Goal: Task Accomplishment & Management: Use online tool/utility

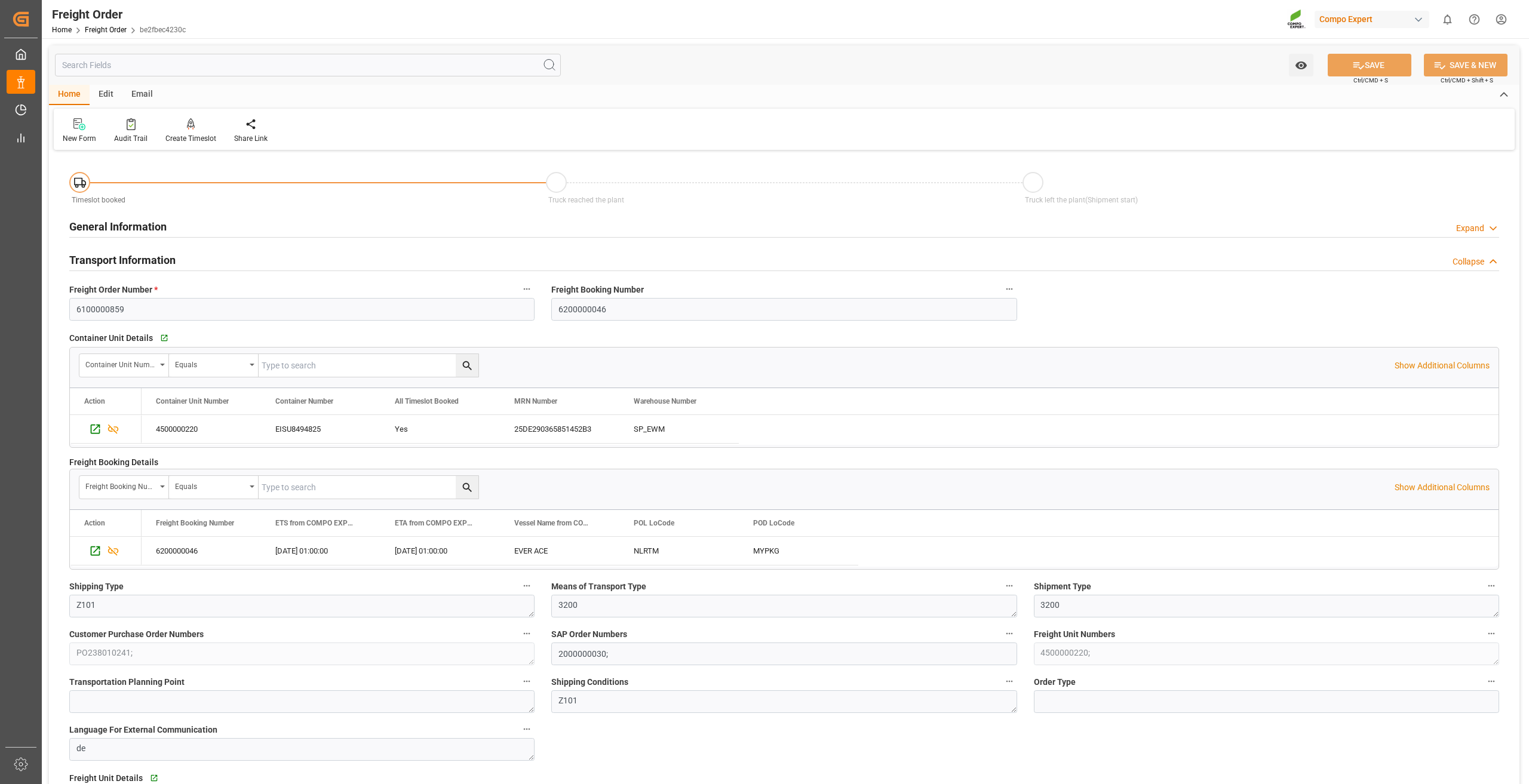
scroll to position [239, 0]
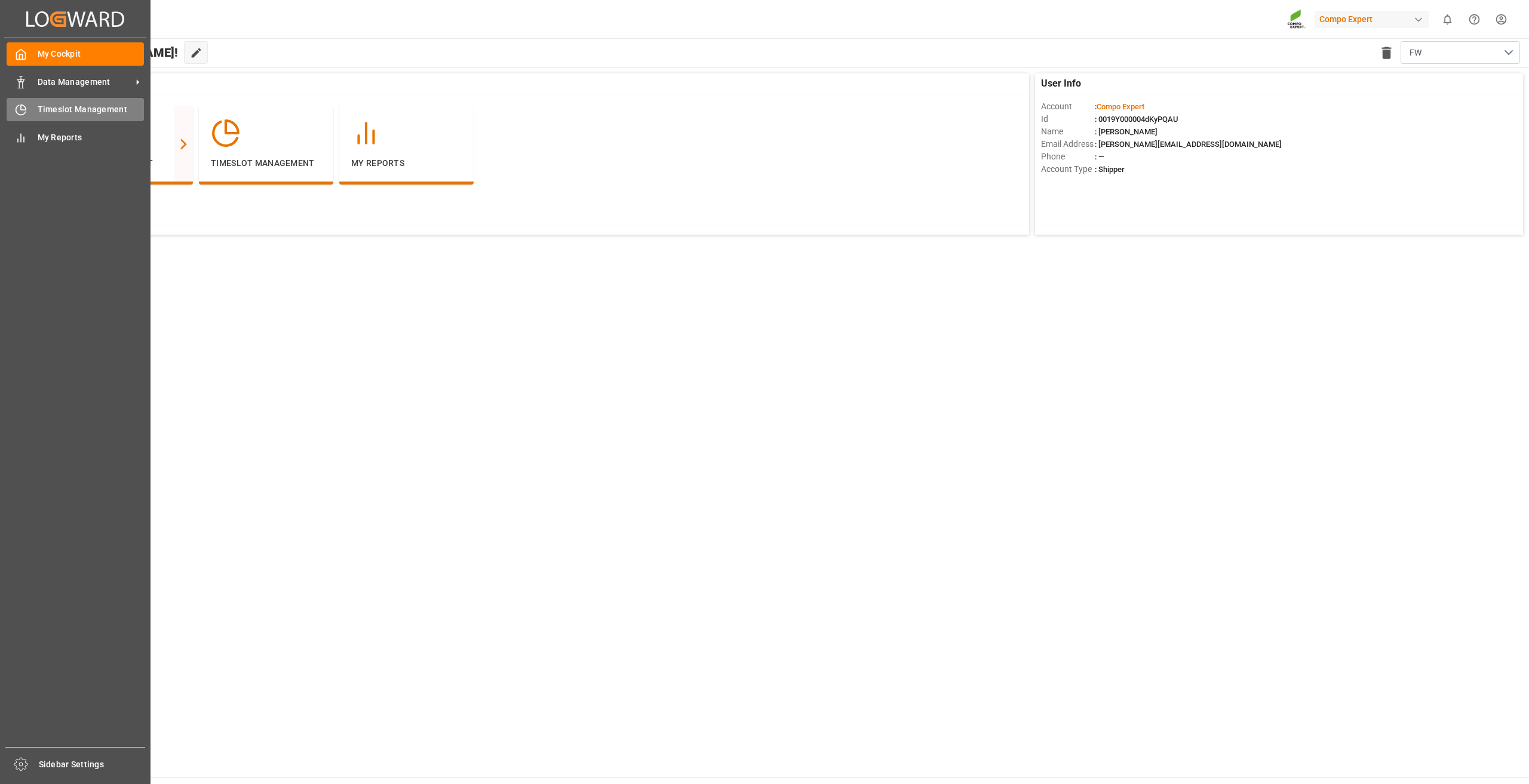
click at [50, 109] on span "Timeslot Management" at bounding box center [91, 109] width 107 height 12
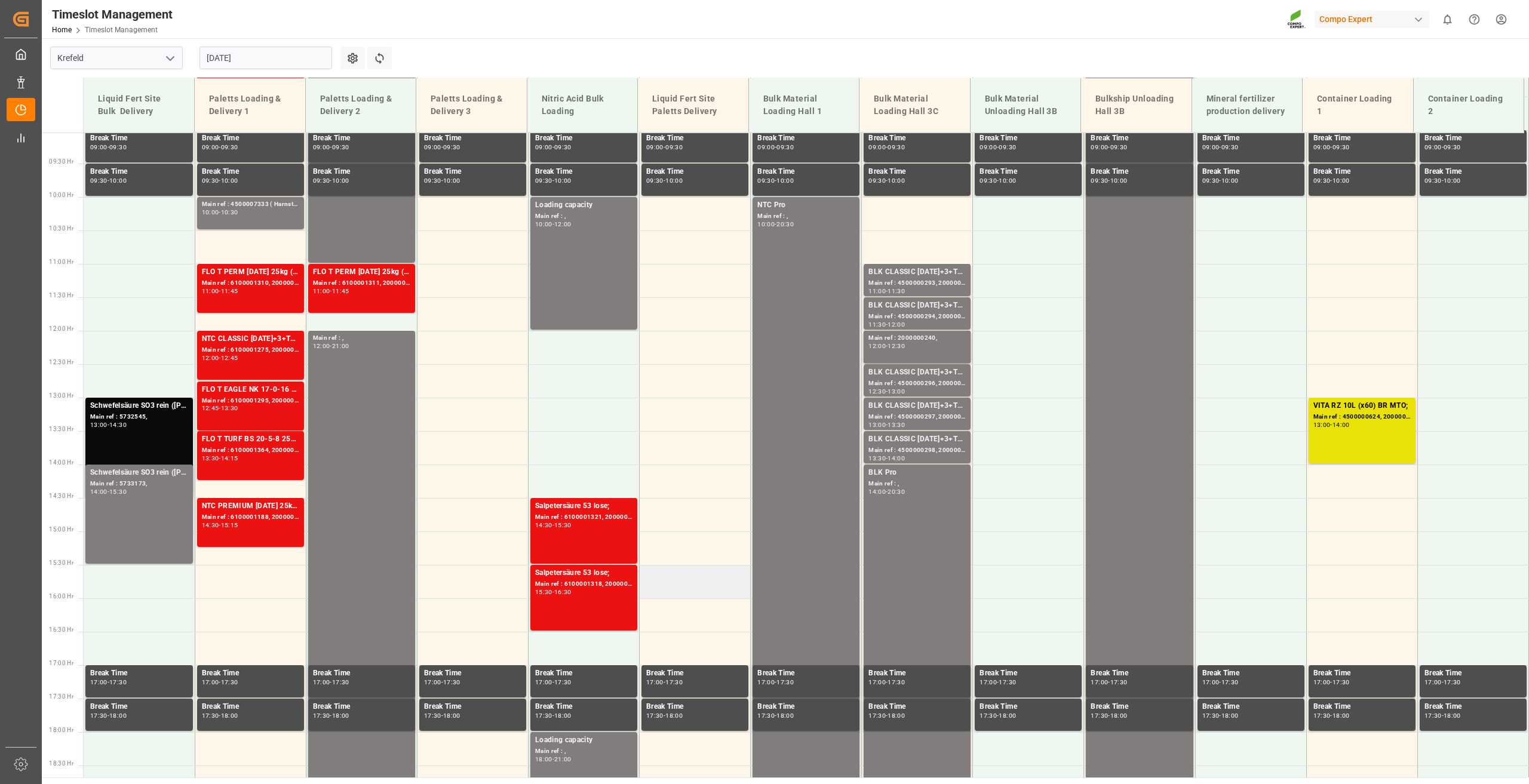
scroll to position [575, 0]
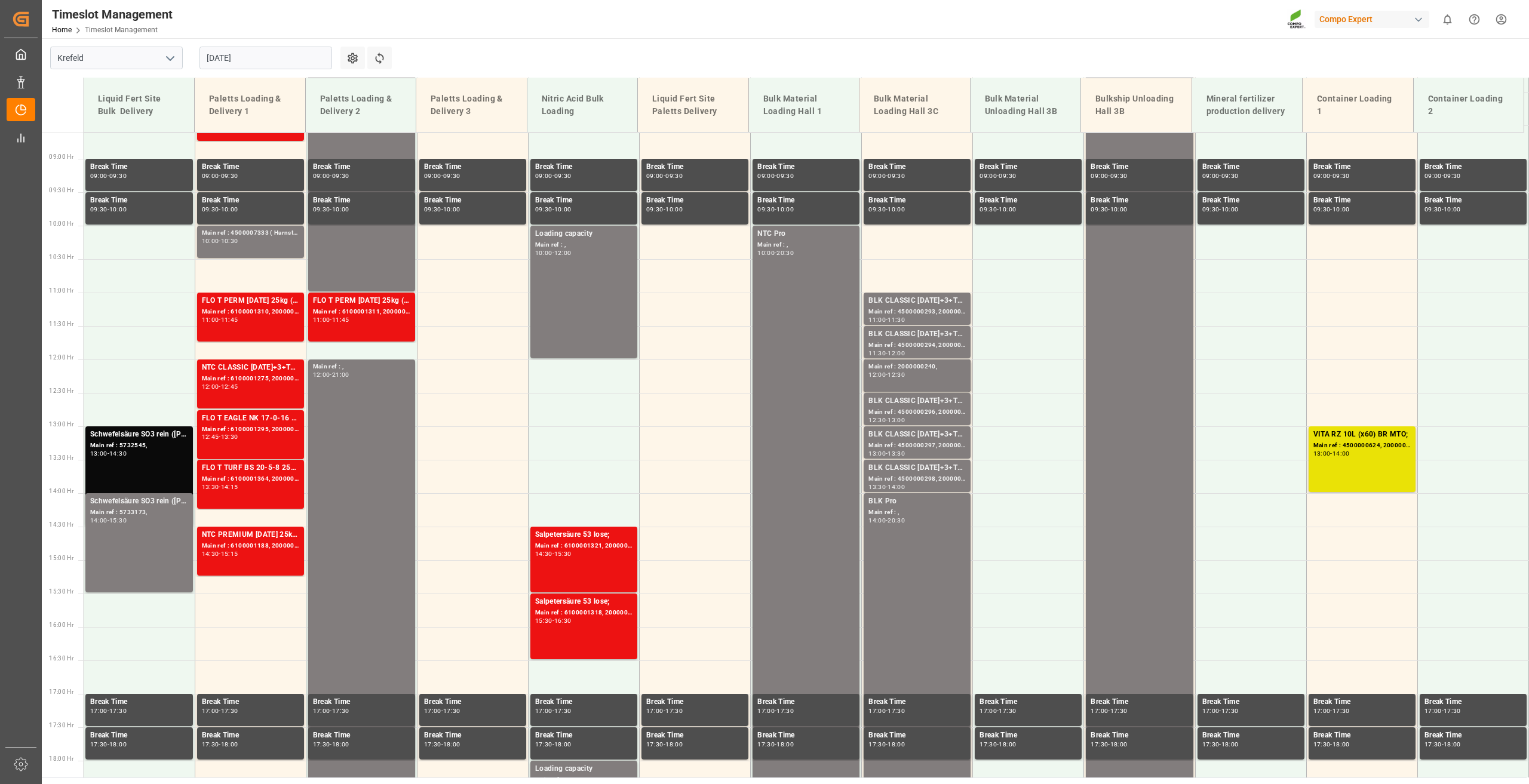
click at [238, 58] on input "[DATE]" at bounding box center [266, 58] width 133 height 23
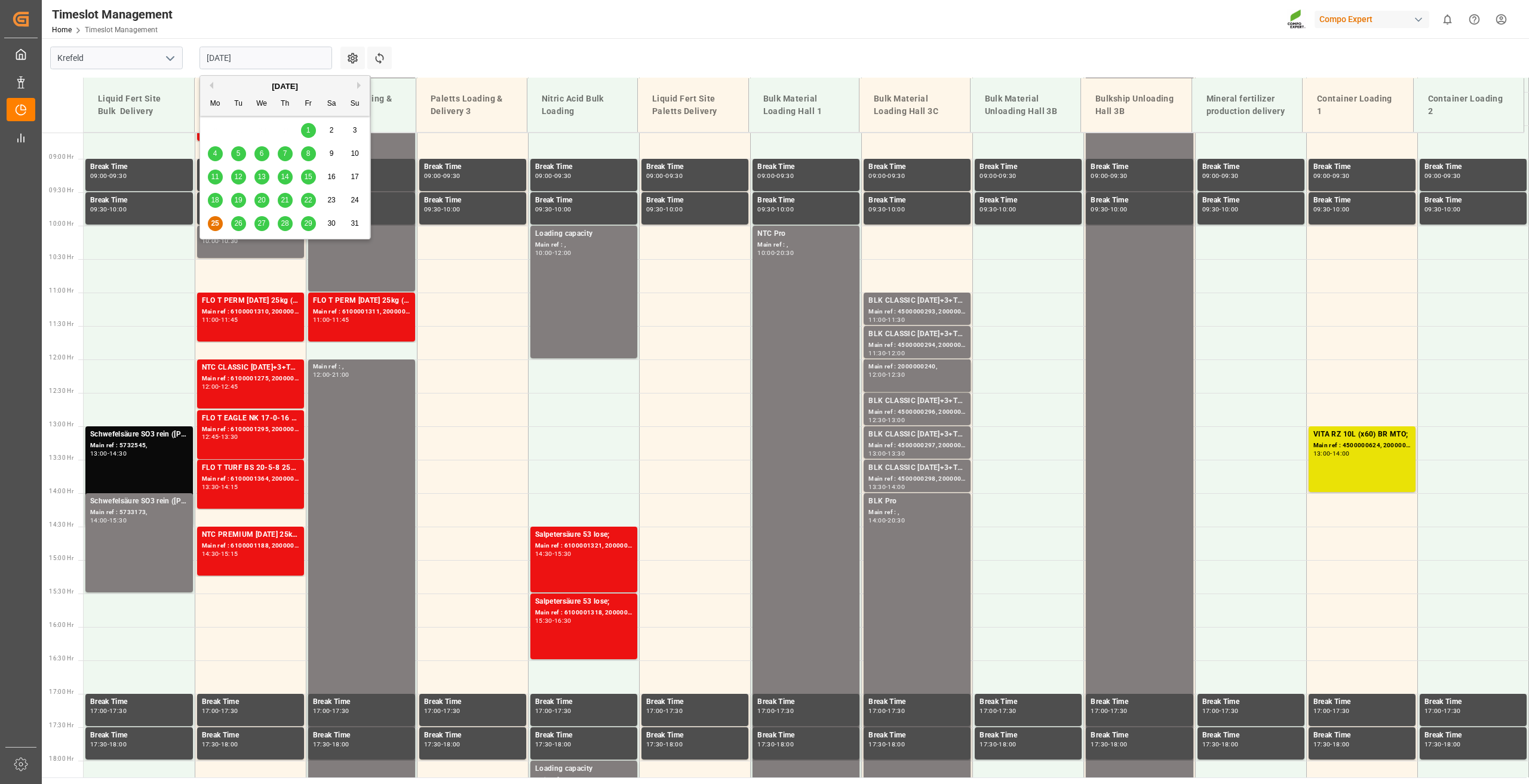
click at [238, 223] on span "26" at bounding box center [238, 223] width 8 height 8
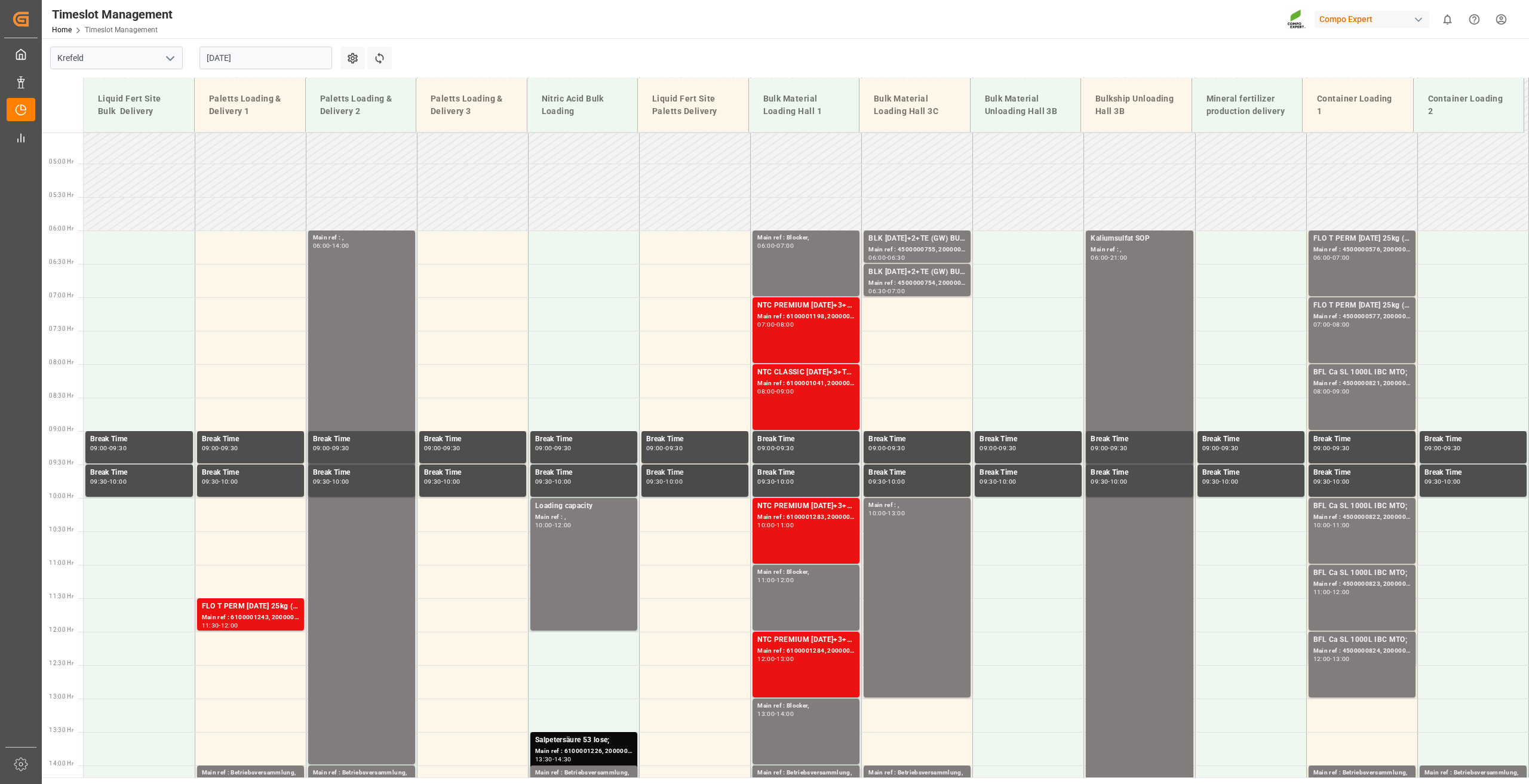
scroll to position [277, 0]
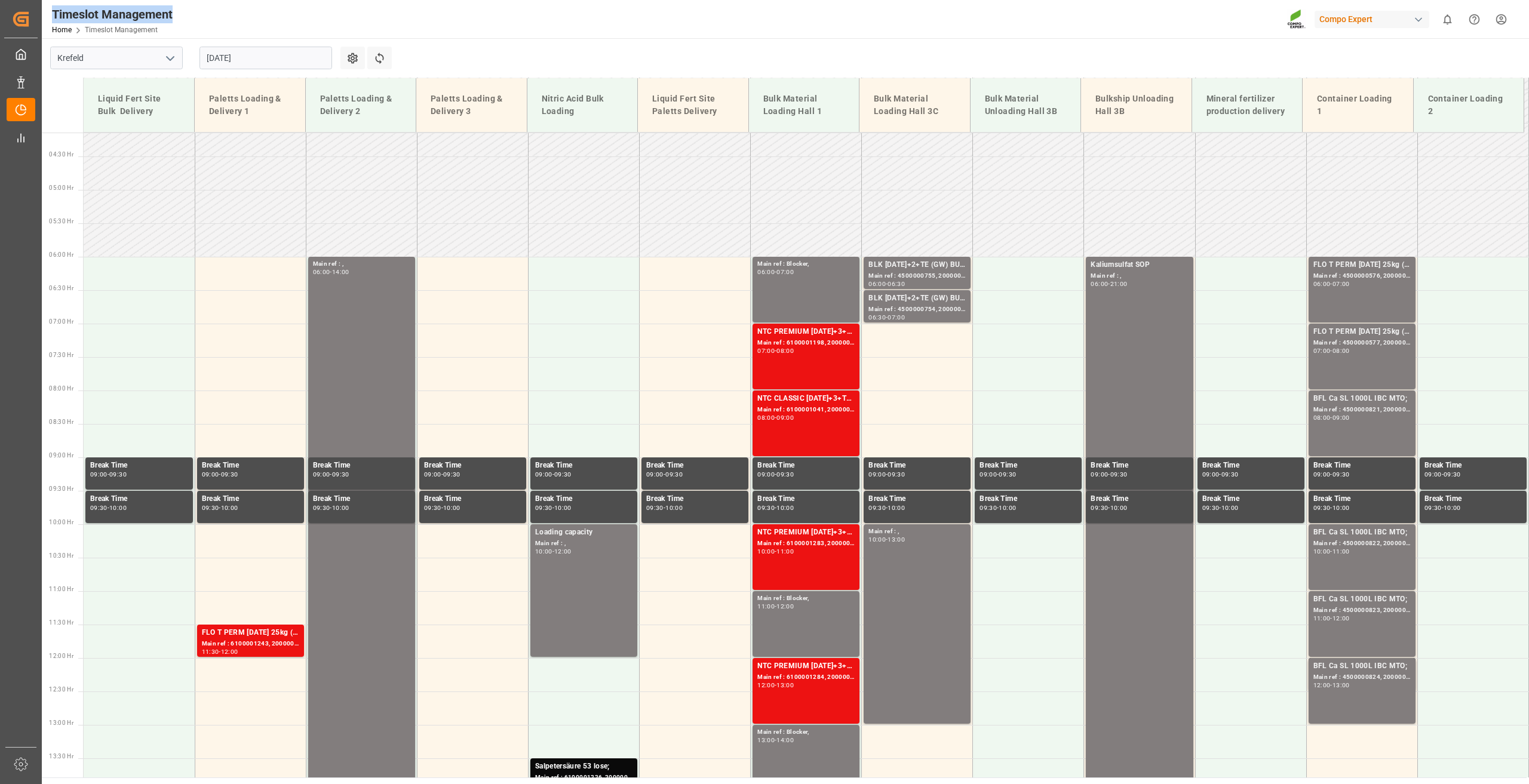
drag, startPoint x: 173, startPoint y: 18, endPoint x: 55, endPoint y: 18, distance: 118.0
click at [55, 18] on div "Timeslot Management" at bounding box center [112, 14] width 120 height 18
click at [61, 14] on div "Timeslot Management" at bounding box center [112, 14] width 120 height 18
drag, startPoint x: 55, startPoint y: 14, endPoint x: 177, endPoint y: 16, distance: 122.0
click at [177, 16] on div "Timeslot Management Home Timeslot Management" at bounding box center [112, 19] width 129 height 39
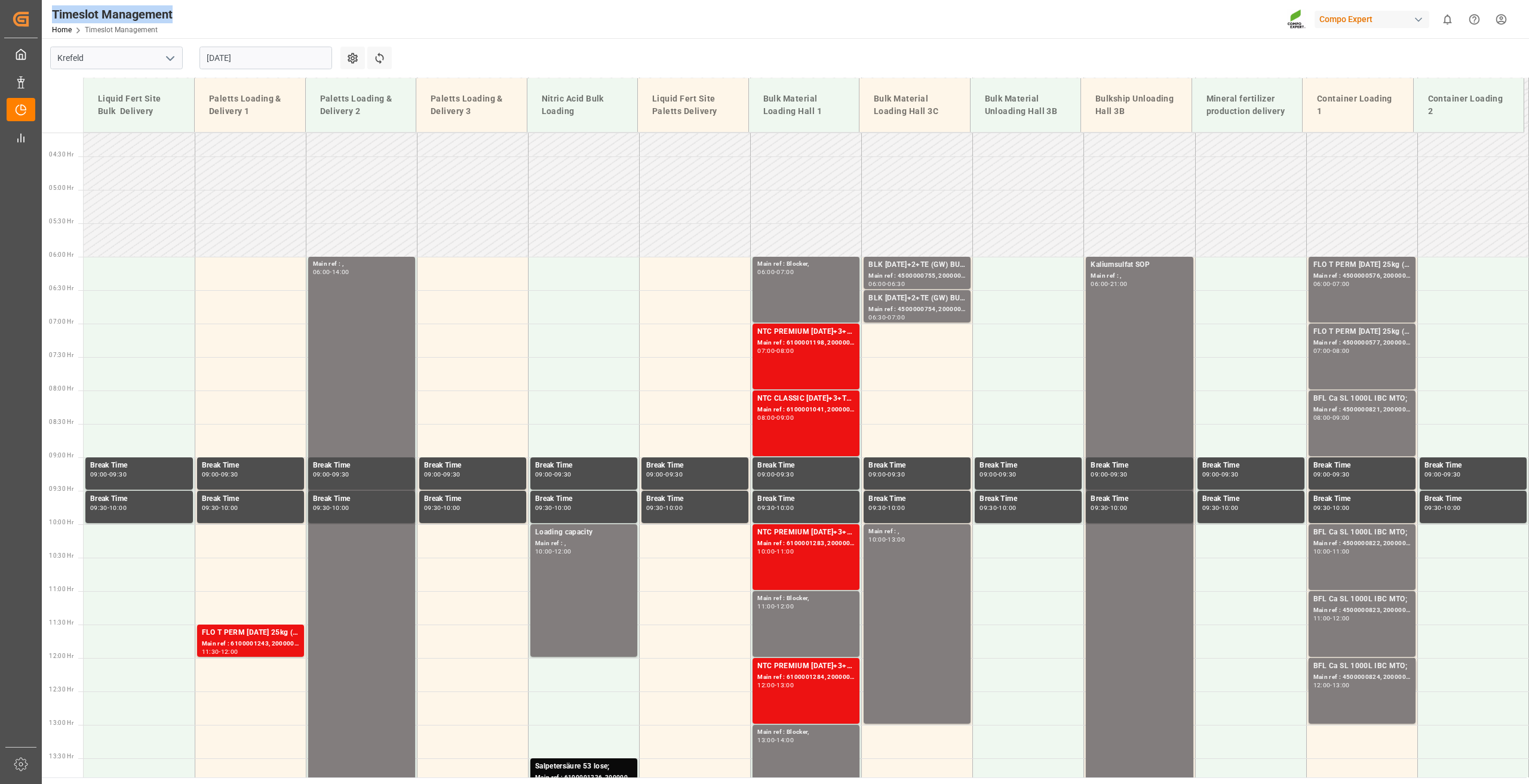
click at [173, 15] on div "Timeslot Management Home Timeslot Management" at bounding box center [112, 19] width 129 height 39
click at [814, 350] on div "07:00 - 08:00" at bounding box center [805, 352] width 97 height 7
click at [797, 422] on div "NTC CLASSIC [DATE]+3+TE BULK; Main ref : 6100001041, 2000000209; 08:00 - 09:00" at bounding box center [805, 423] width 97 height 61
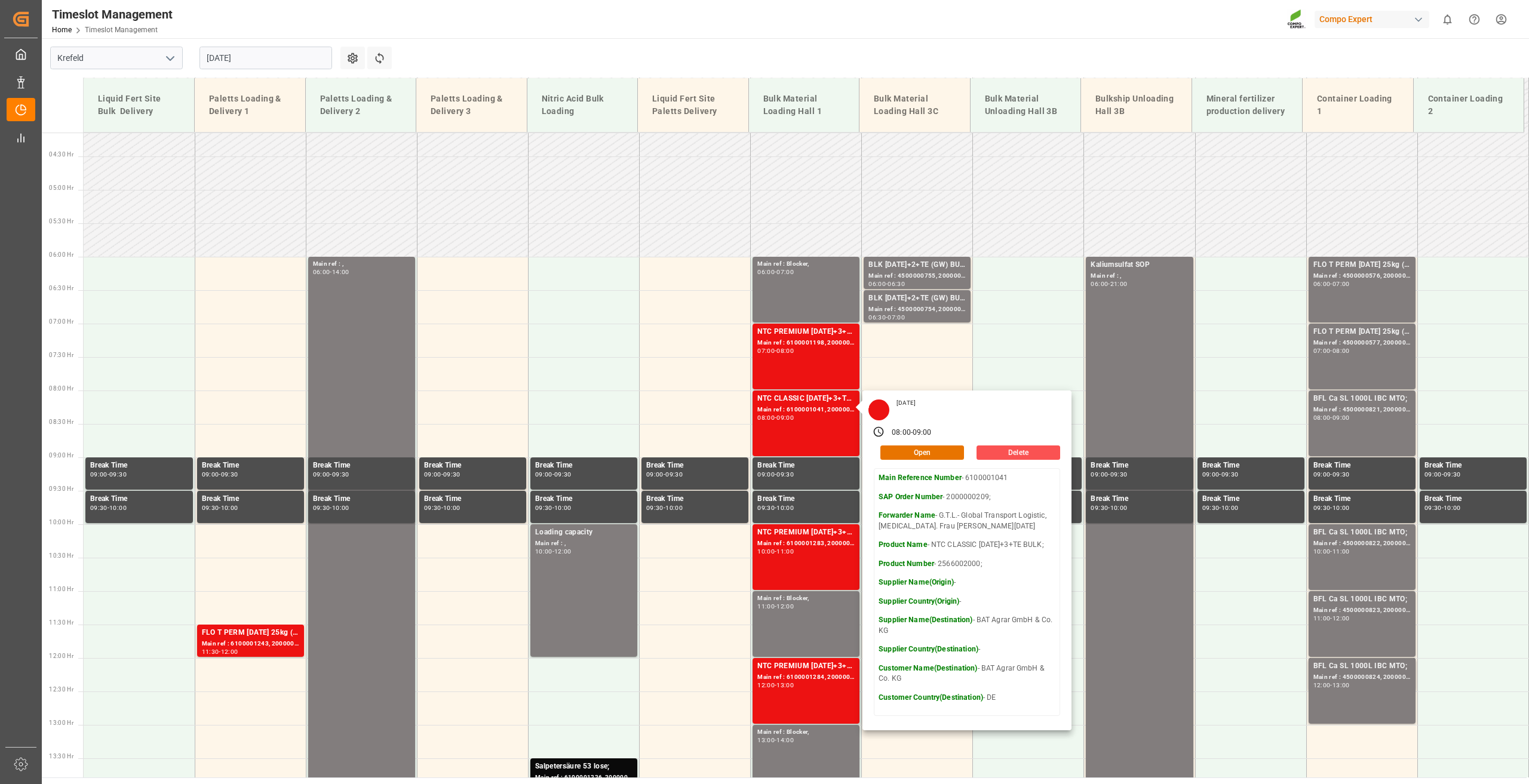
click at [836, 59] on main "Krefeld [DATE] Settings Refresh Time Slots Liquid Fert Site Bulk Delivery Palet…" at bounding box center [784, 408] width 1485 height 739
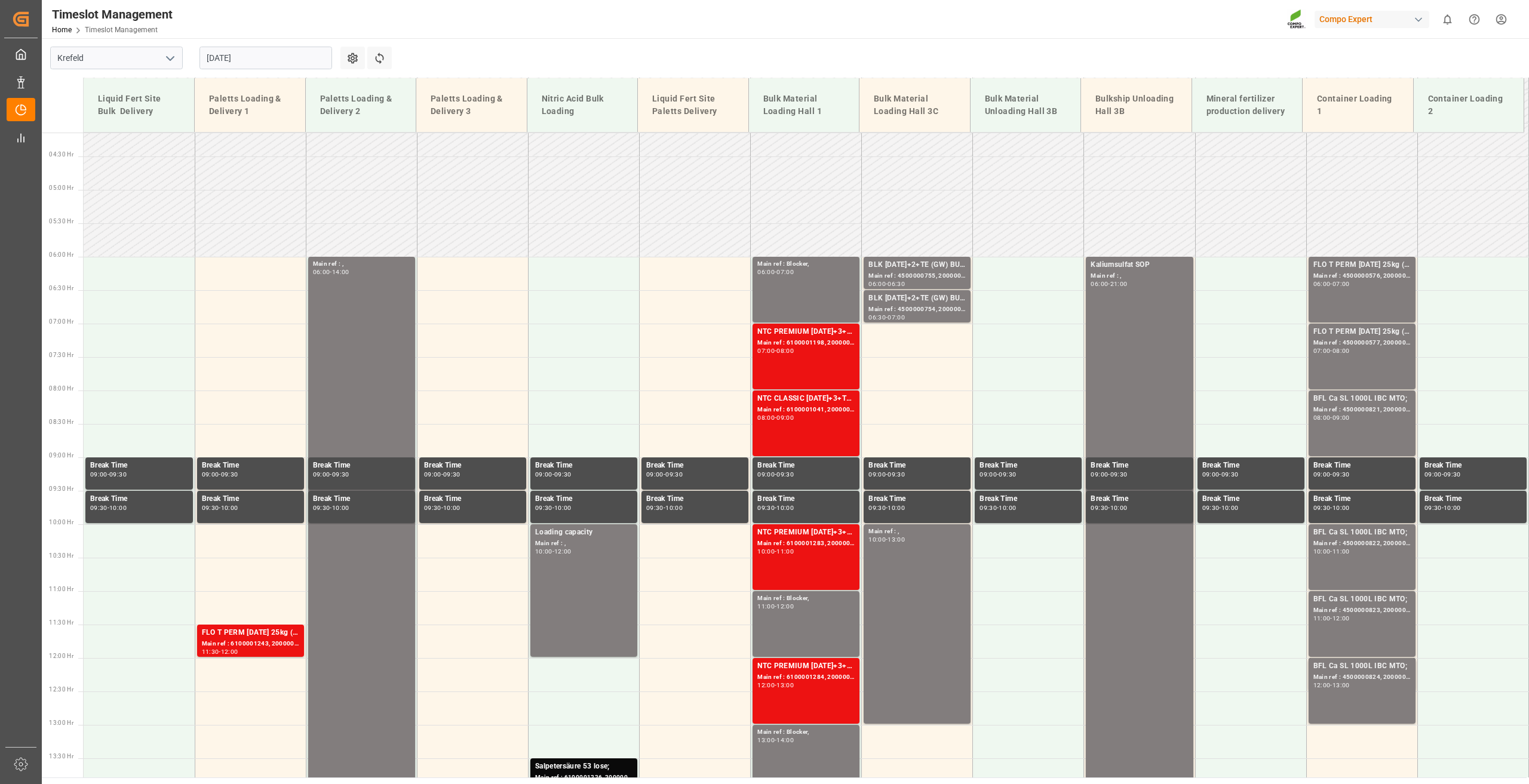
click at [222, 55] on input "[DATE]" at bounding box center [266, 58] width 133 height 23
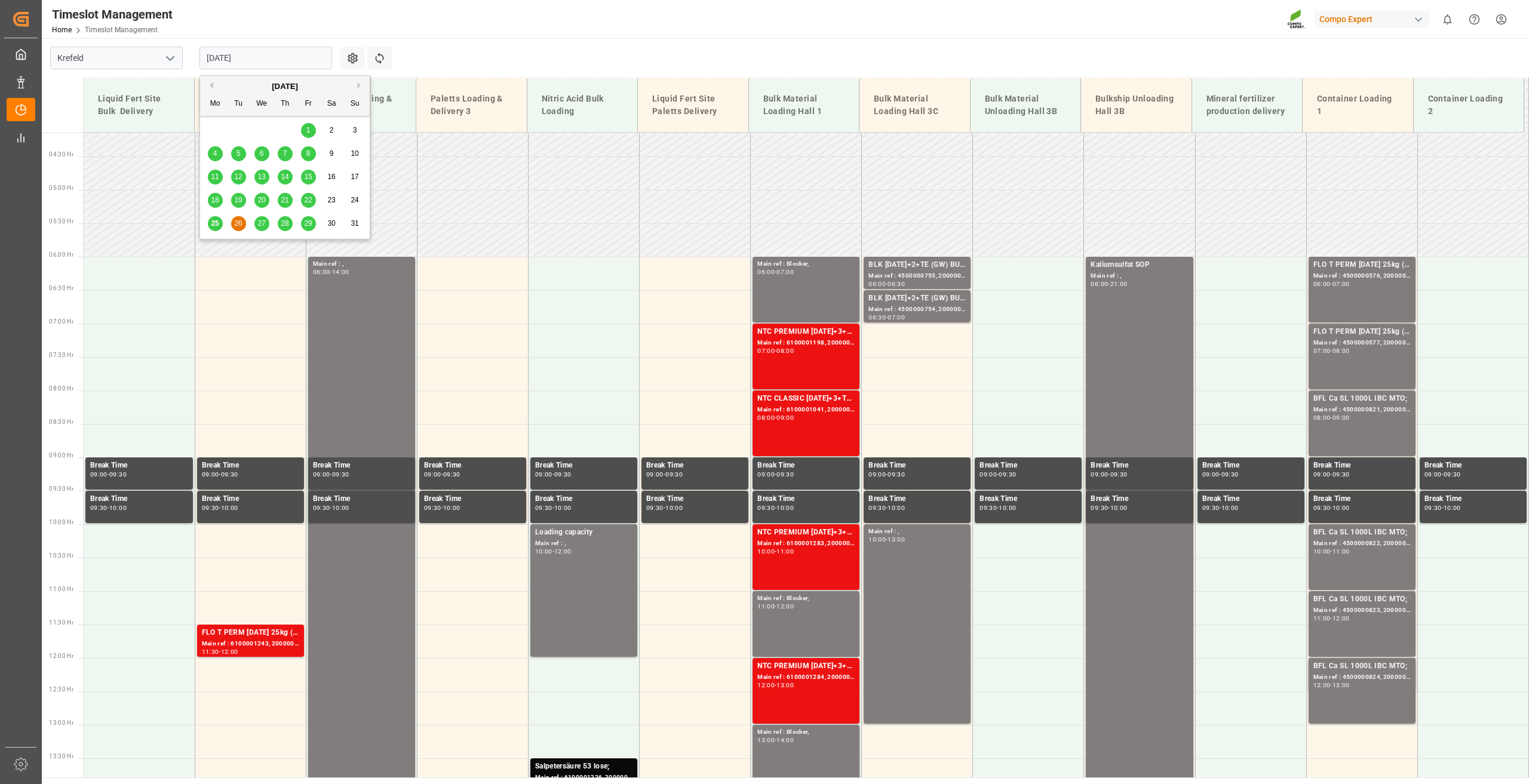
click at [212, 222] on span "25" at bounding box center [214, 223] width 8 height 8
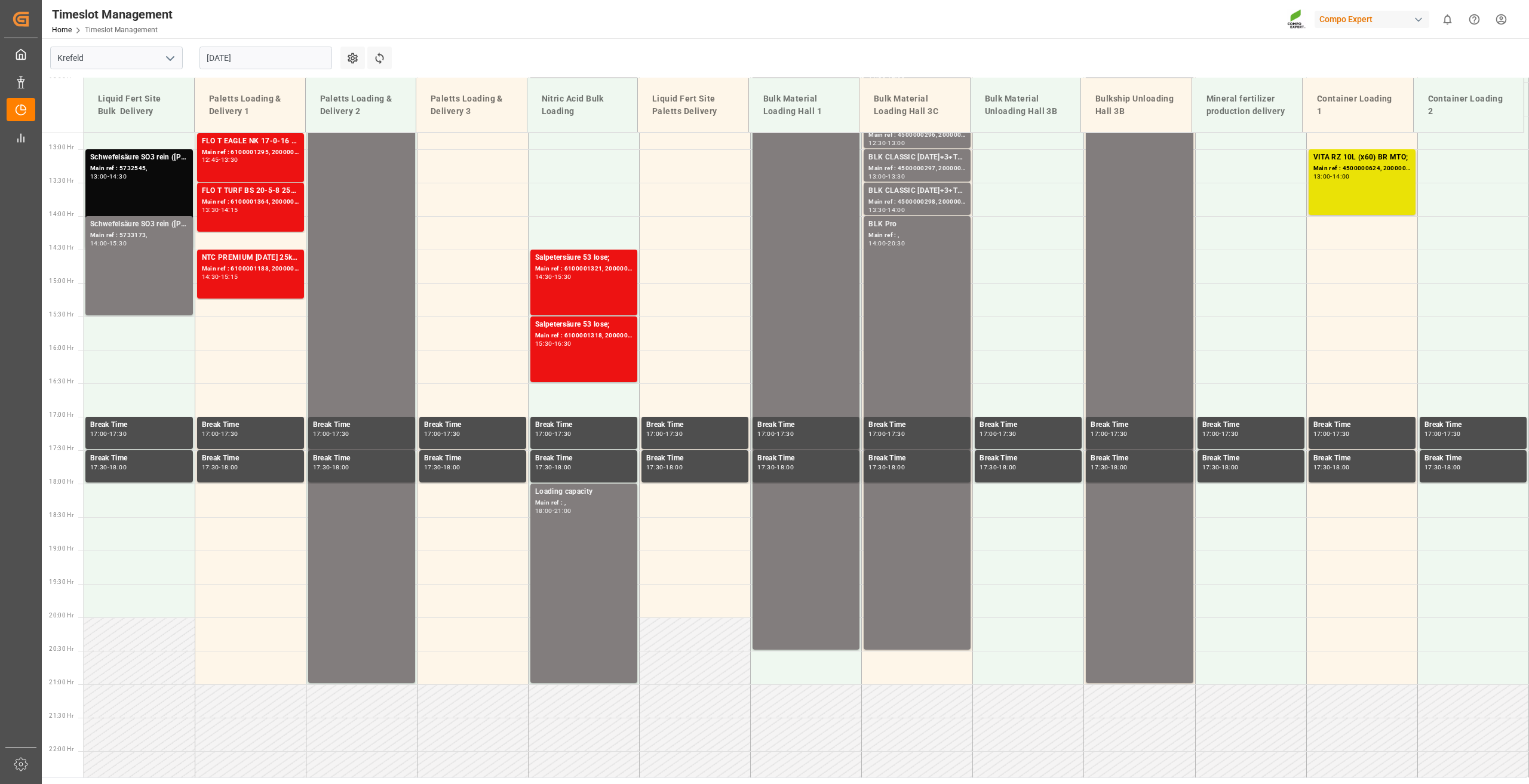
scroll to position [874, 0]
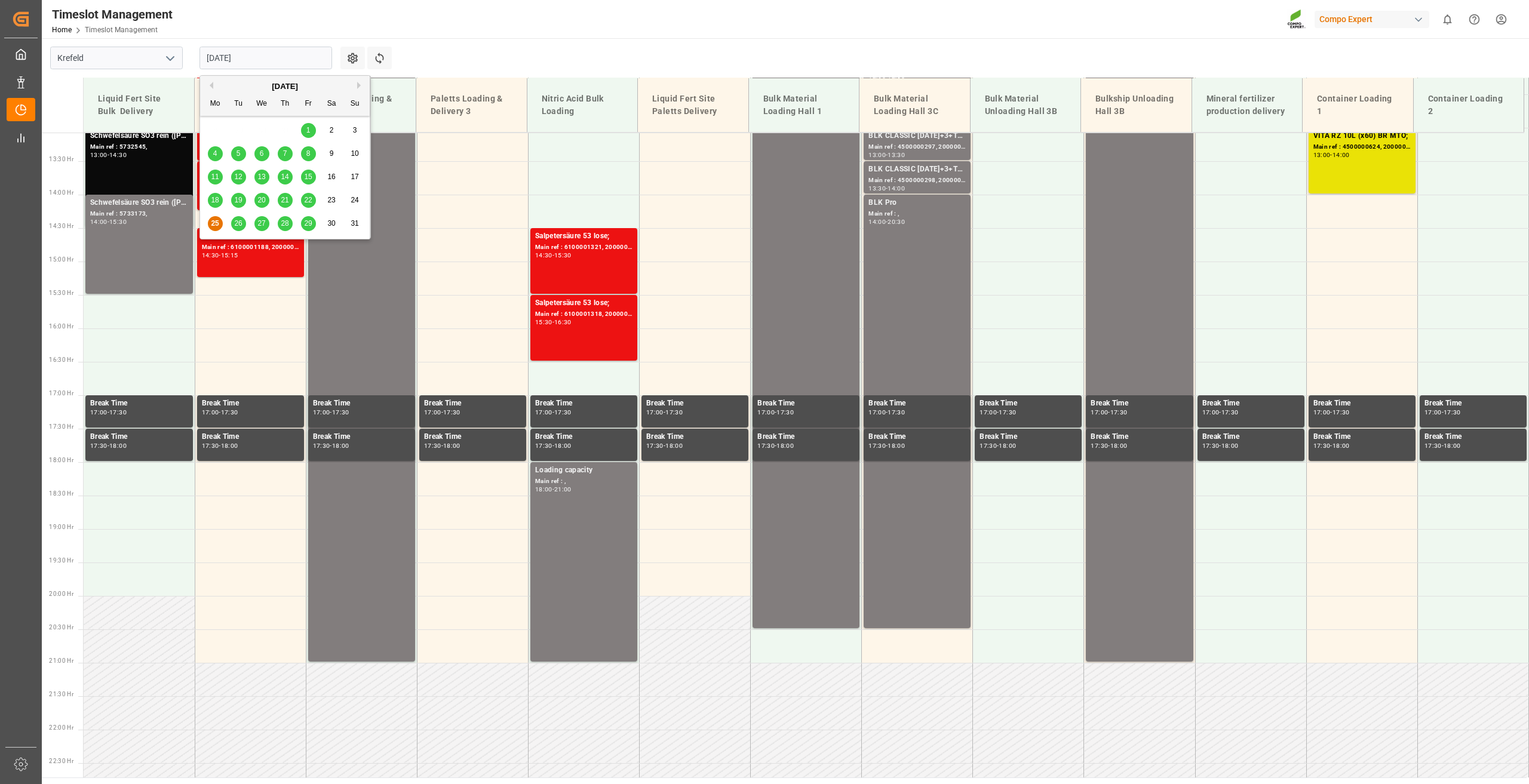
click at [237, 58] on input "[DATE]" at bounding box center [266, 58] width 133 height 23
click at [238, 222] on span "26" at bounding box center [238, 223] width 8 height 8
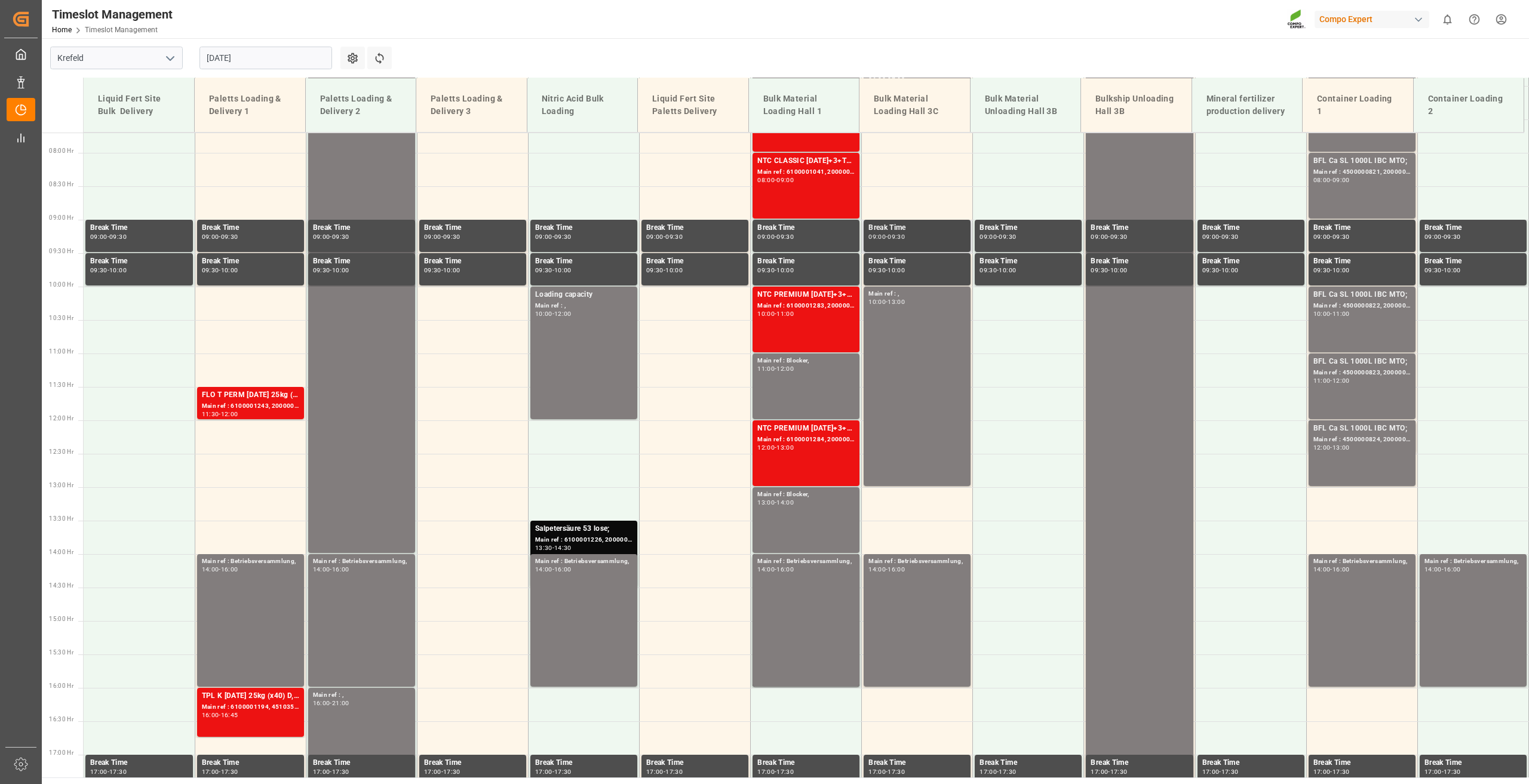
scroll to position [516, 0]
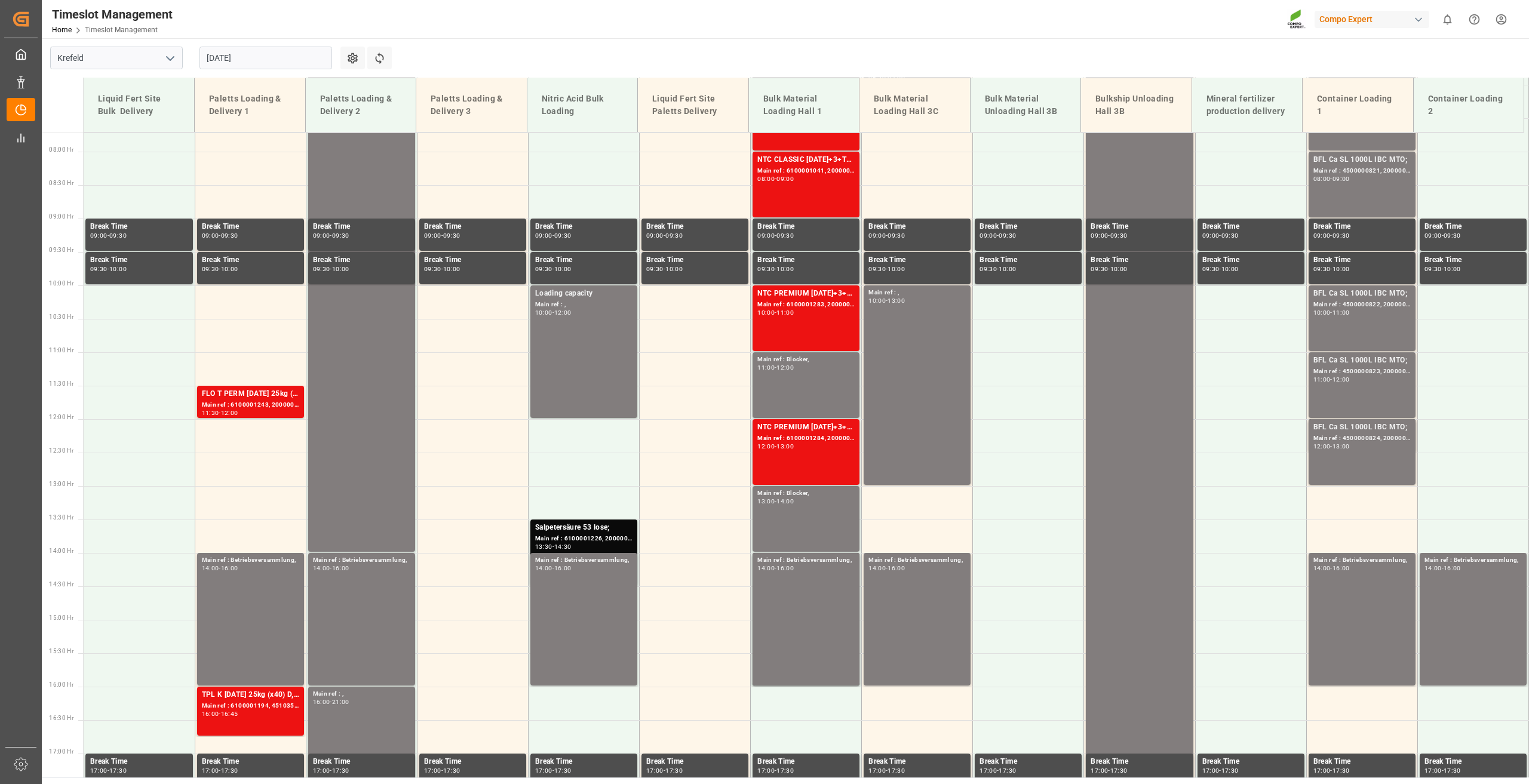
click at [215, 66] on input "[DATE]" at bounding box center [266, 58] width 133 height 23
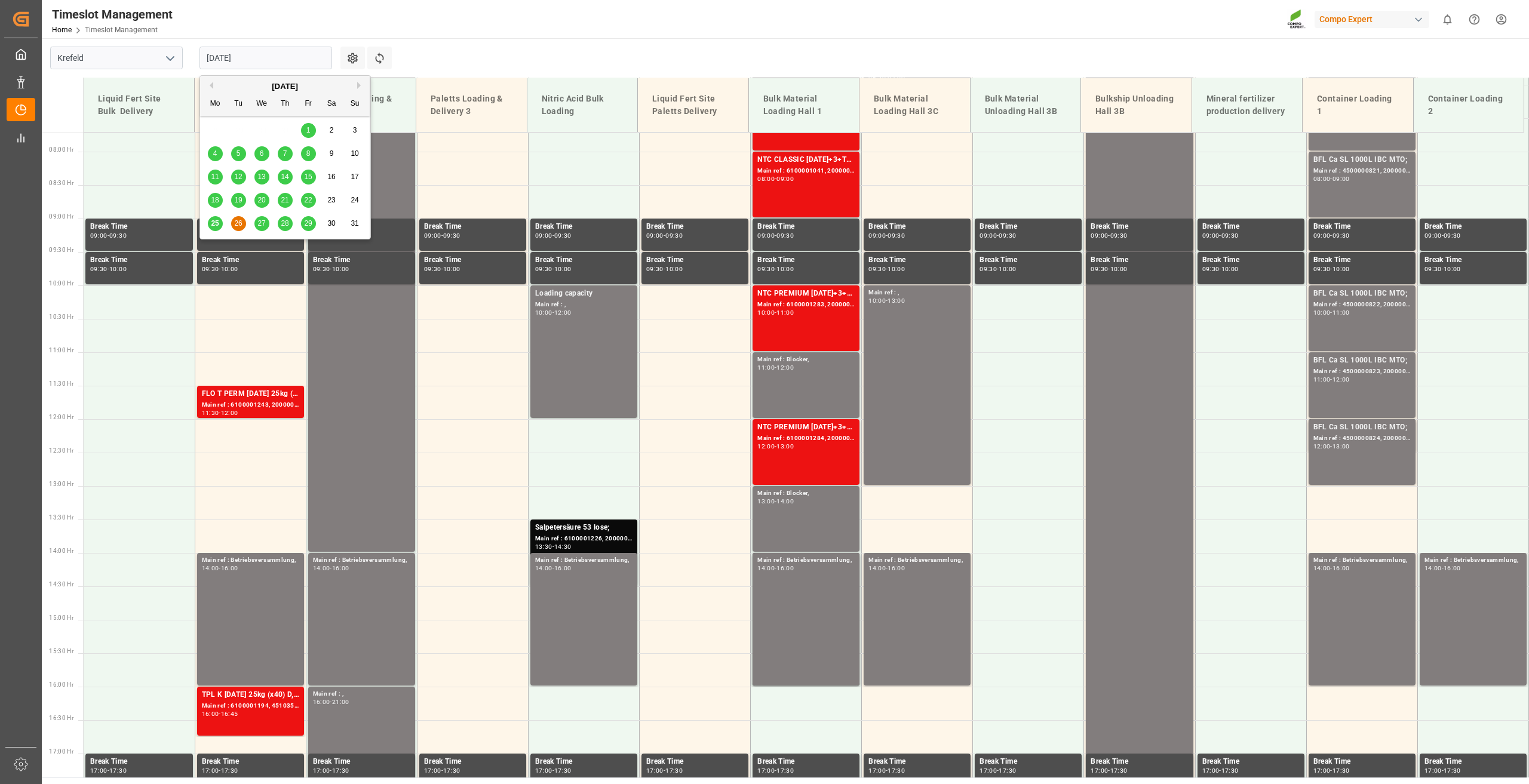
click at [214, 223] on span "25" at bounding box center [214, 223] width 8 height 8
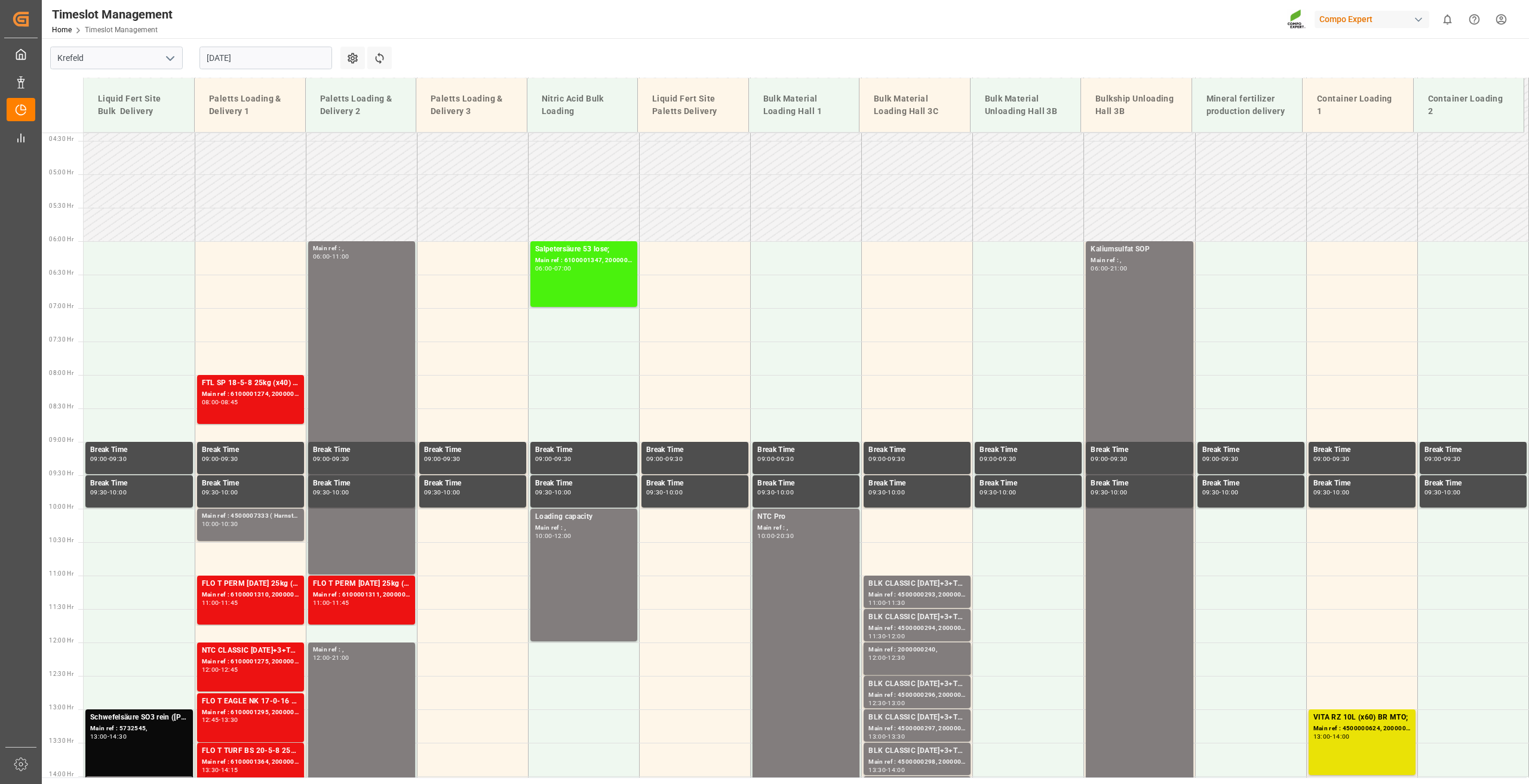
scroll to position [158, 0]
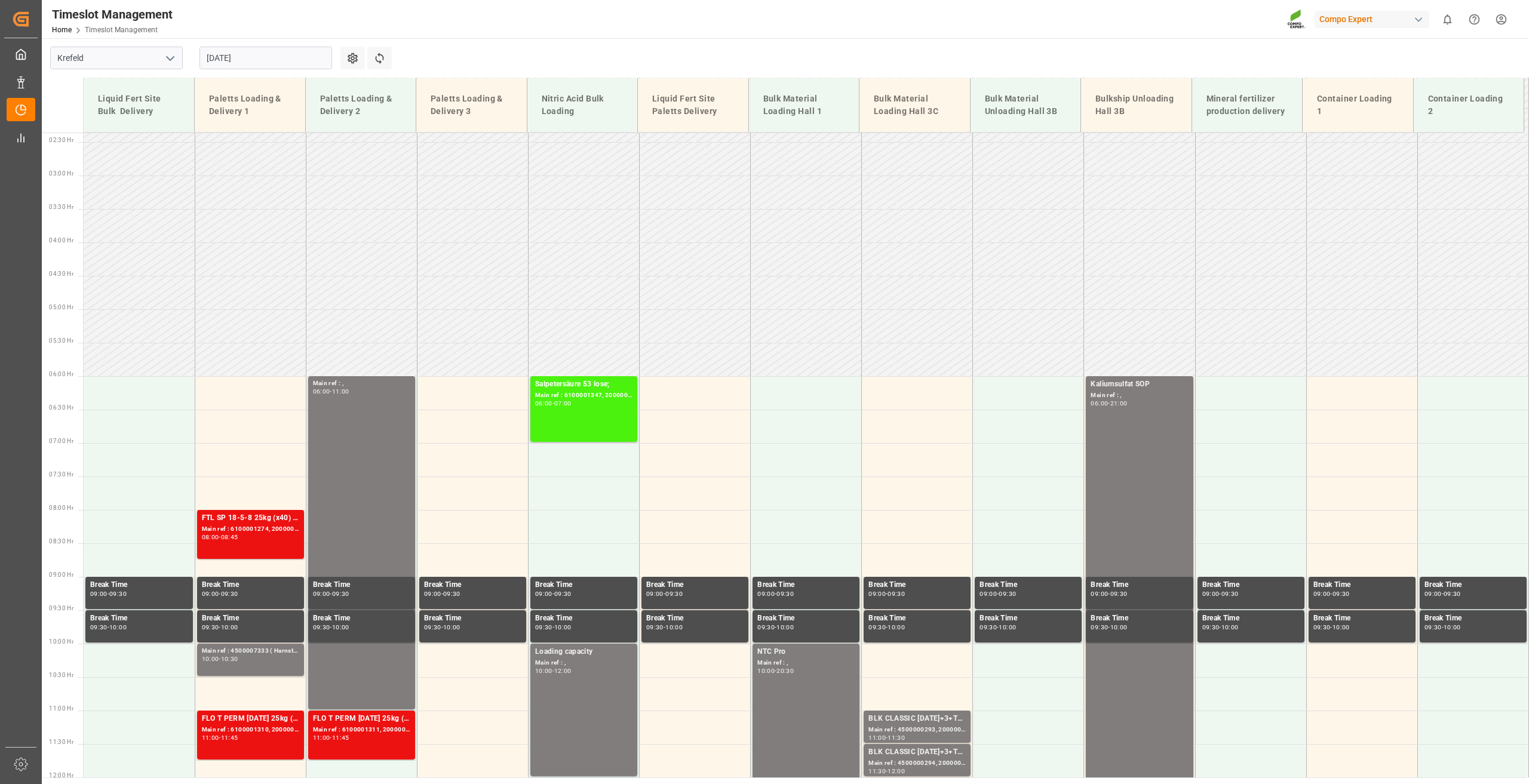
click at [235, 52] on input "[DATE]" at bounding box center [266, 58] width 133 height 23
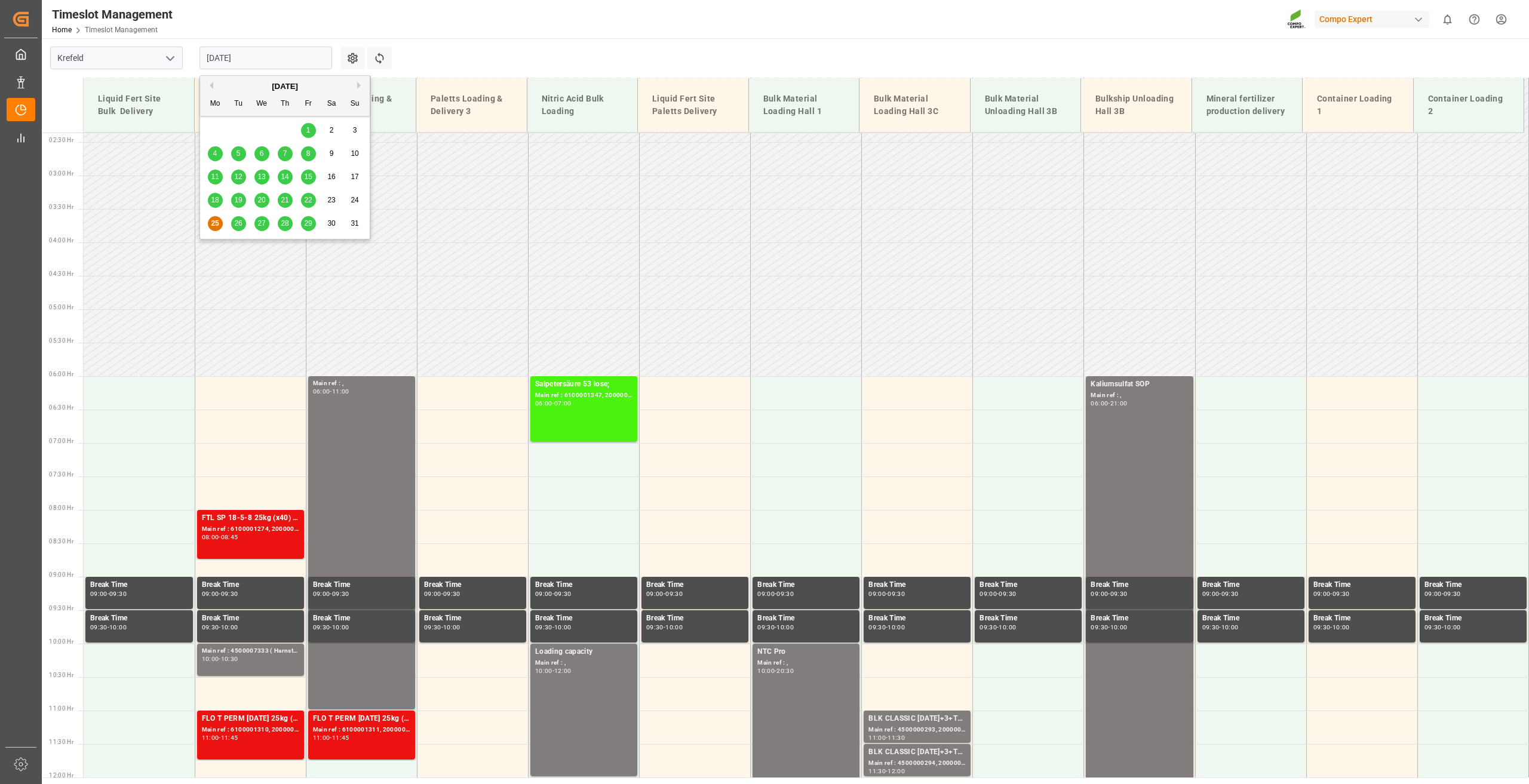
click at [237, 219] on span "26" at bounding box center [238, 223] width 8 height 8
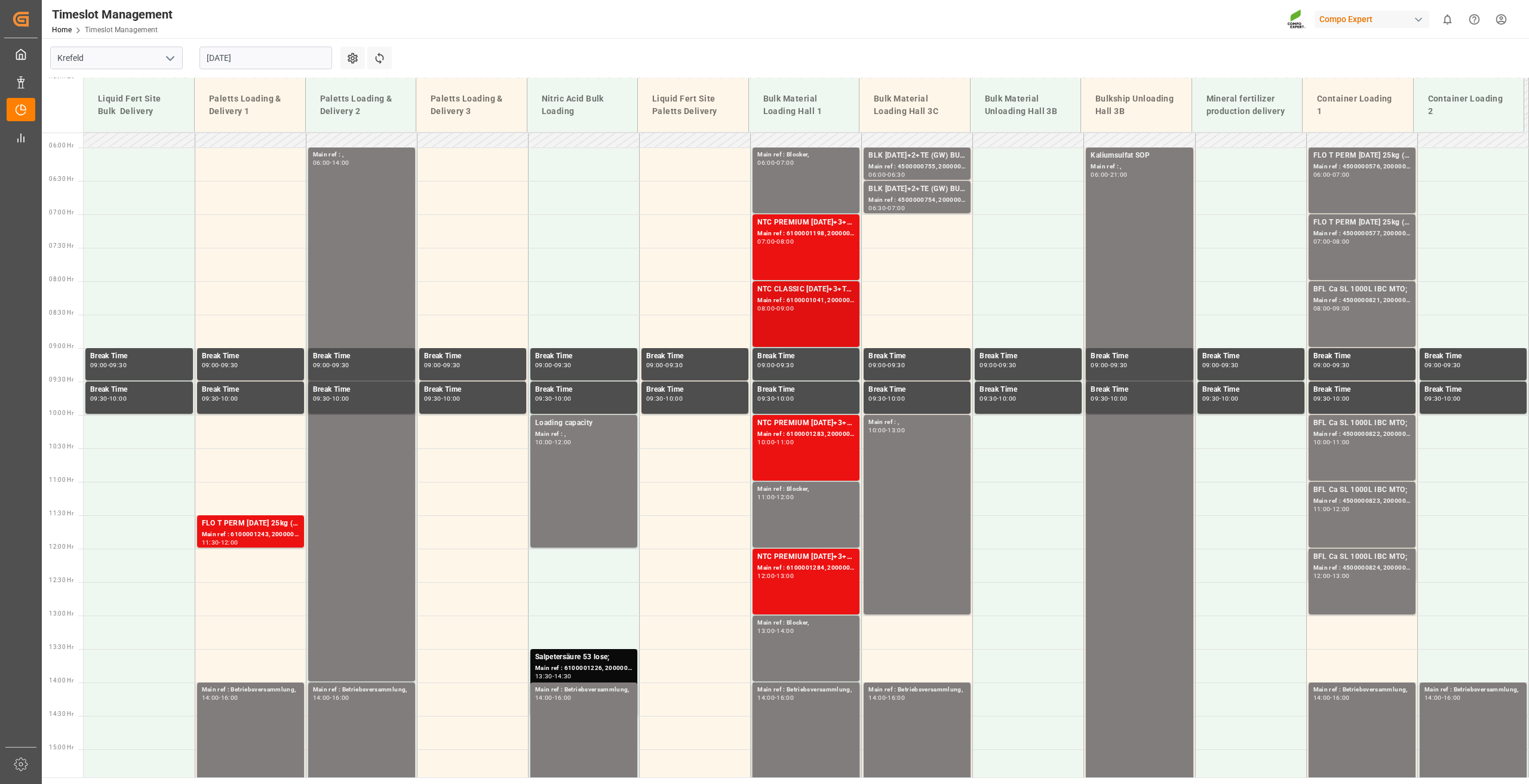
scroll to position [396, 0]
